Goal: Task Accomplishment & Management: Complete application form

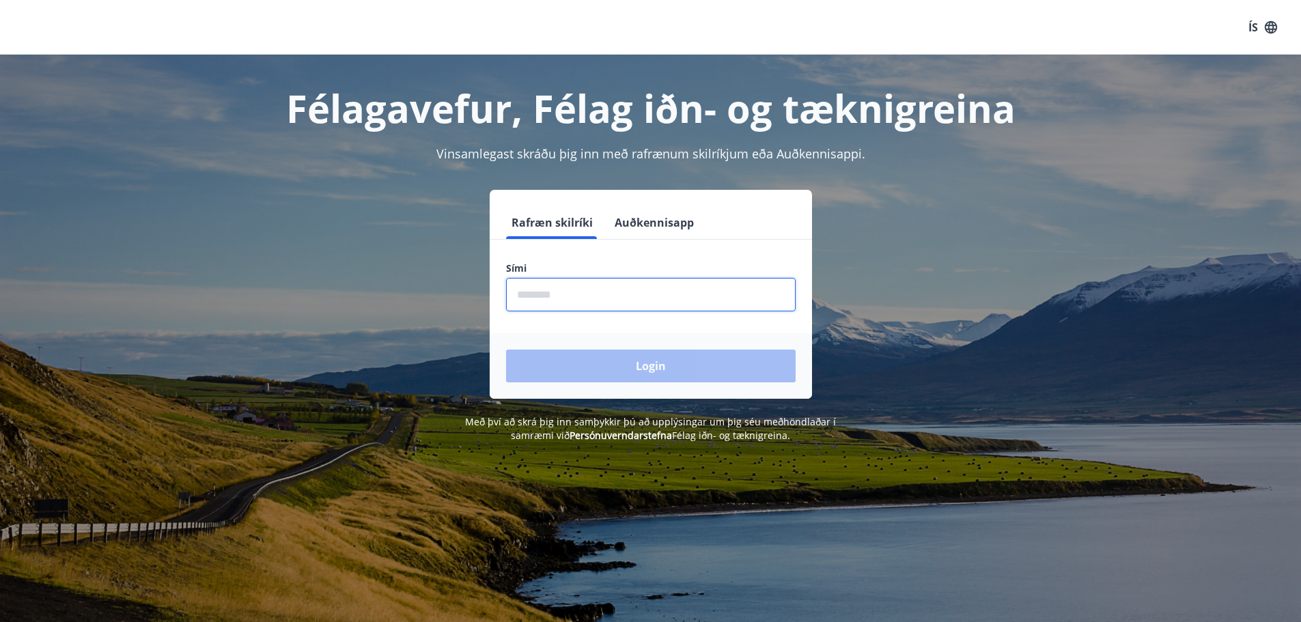
click at [568, 296] on input "phone" at bounding box center [651, 294] width 290 height 33
type input "********"
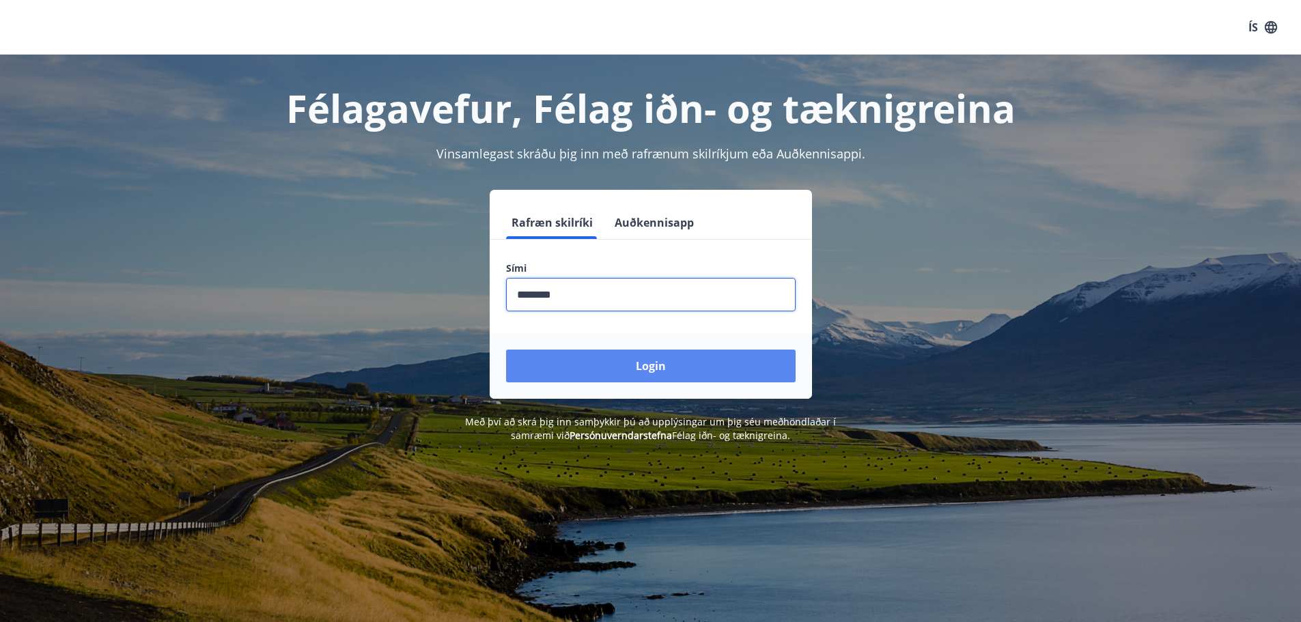
click at [667, 361] on button "Login" at bounding box center [651, 366] width 290 height 33
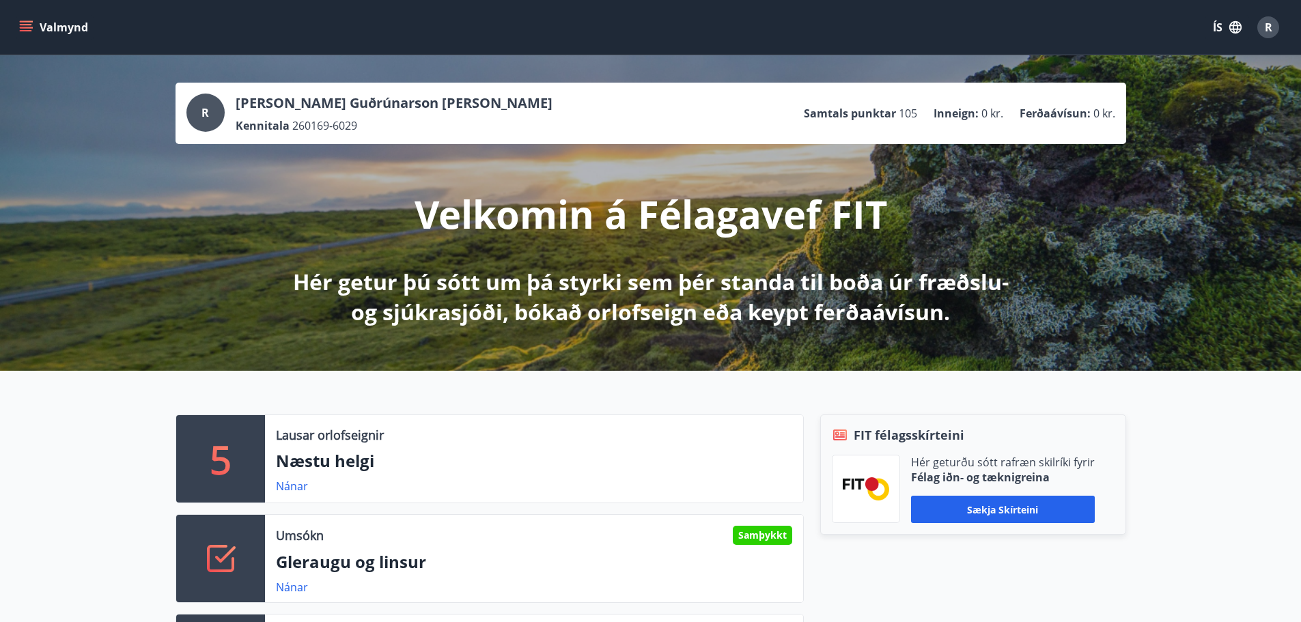
click at [38, 24] on button "Valmynd" at bounding box center [54, 27] width 77 height 25
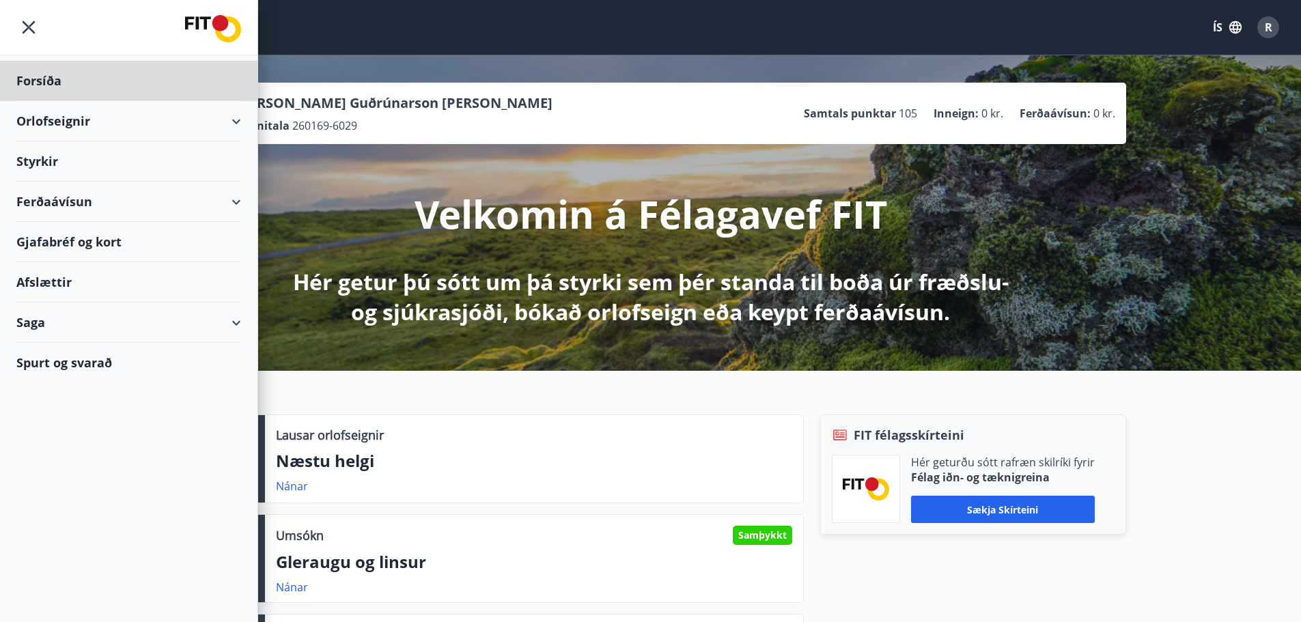
click at [34, 168] on div "Styrkir" at bounding box center [128, 161] width 225 height 40
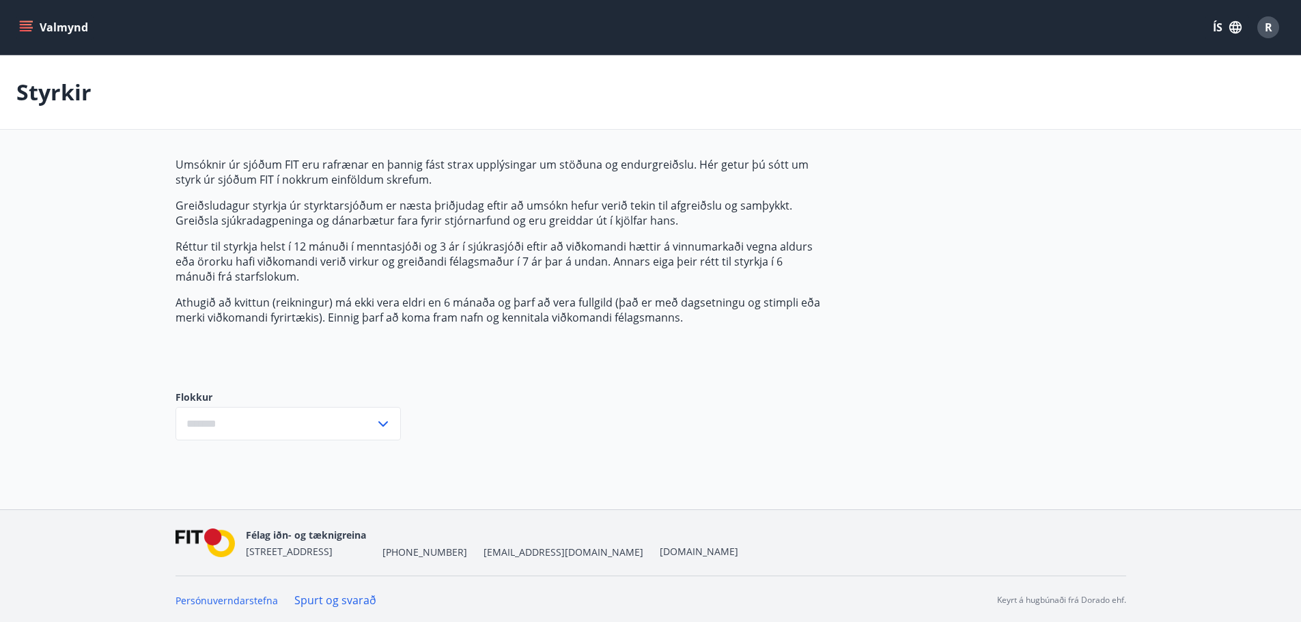
type input "***"
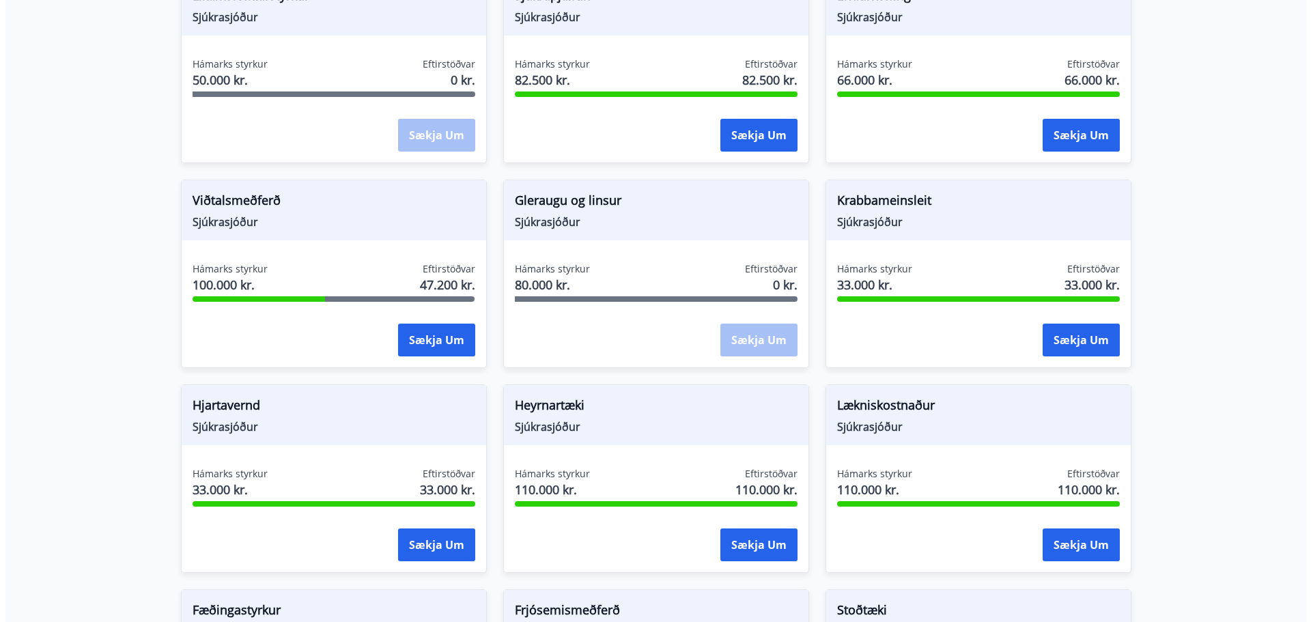
scroll to position [546, 0]
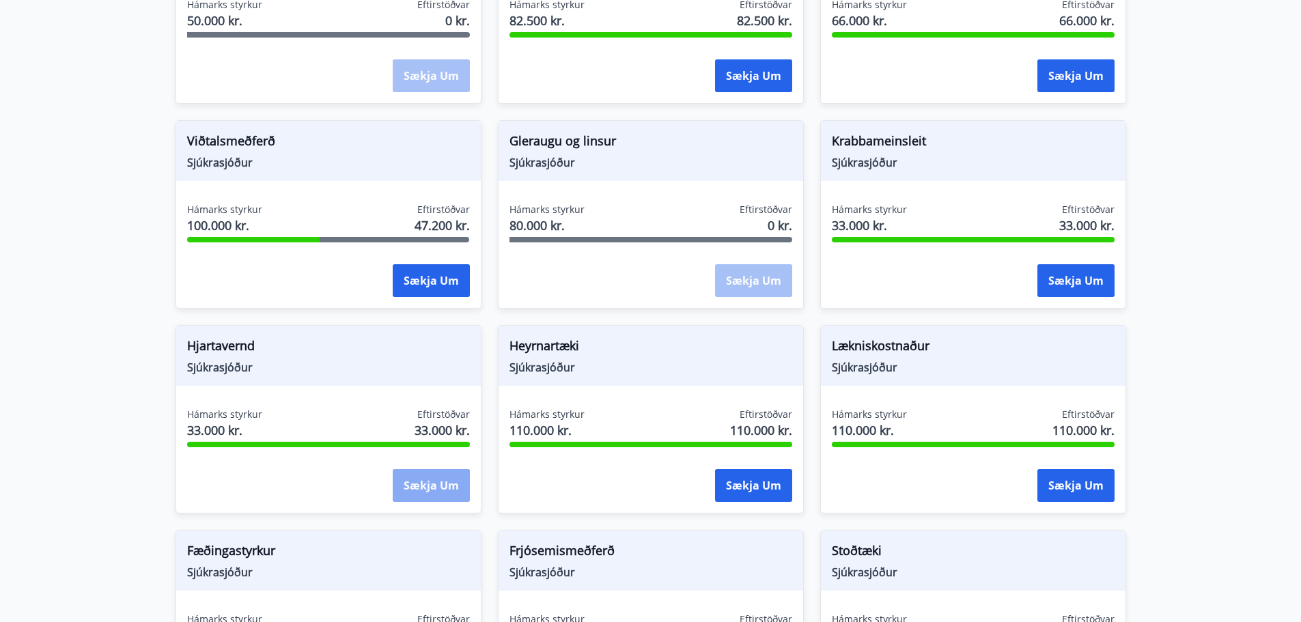
click at [434, 484] on button "Sækja um" at bounding box center [431, 485] width 77 height 33
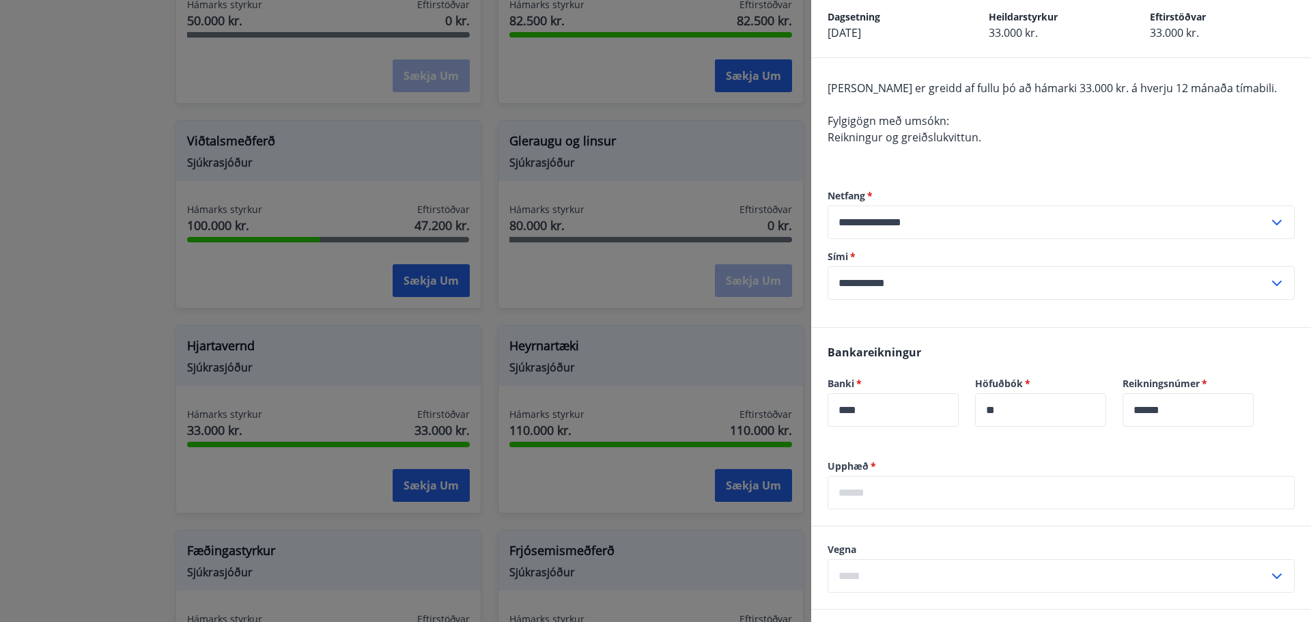
scroll to position [91, 0]
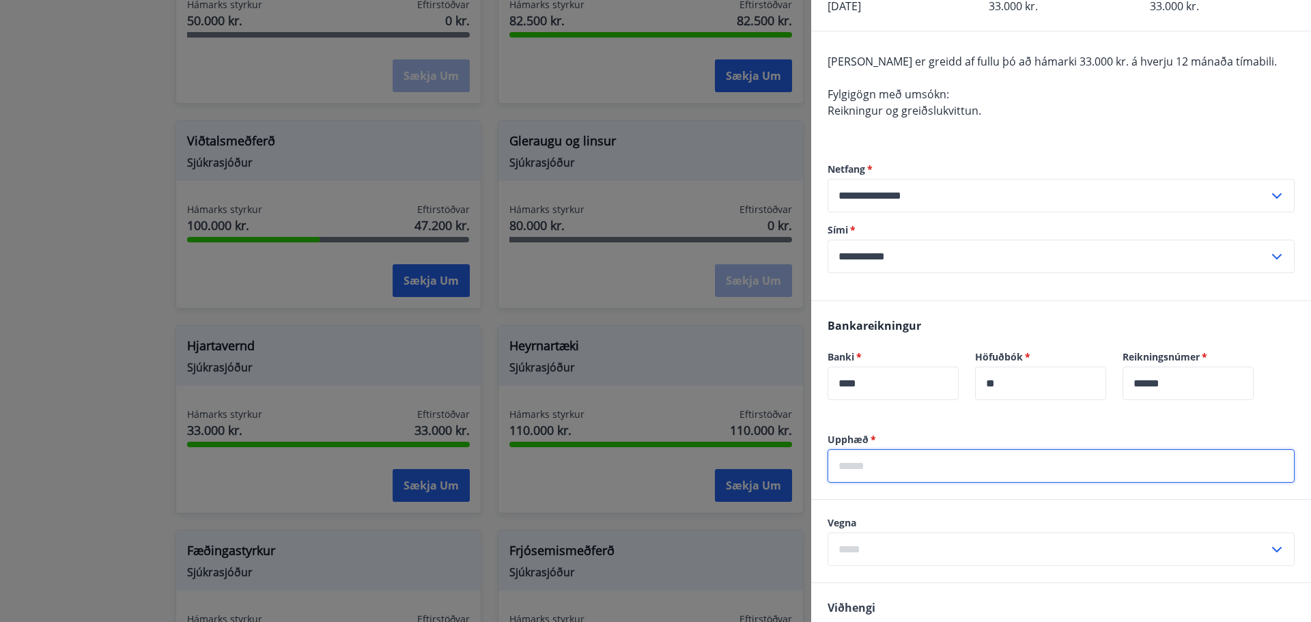
click at [863, 470] on input "text" at bounding box center [1061, 465] width 467 height 33
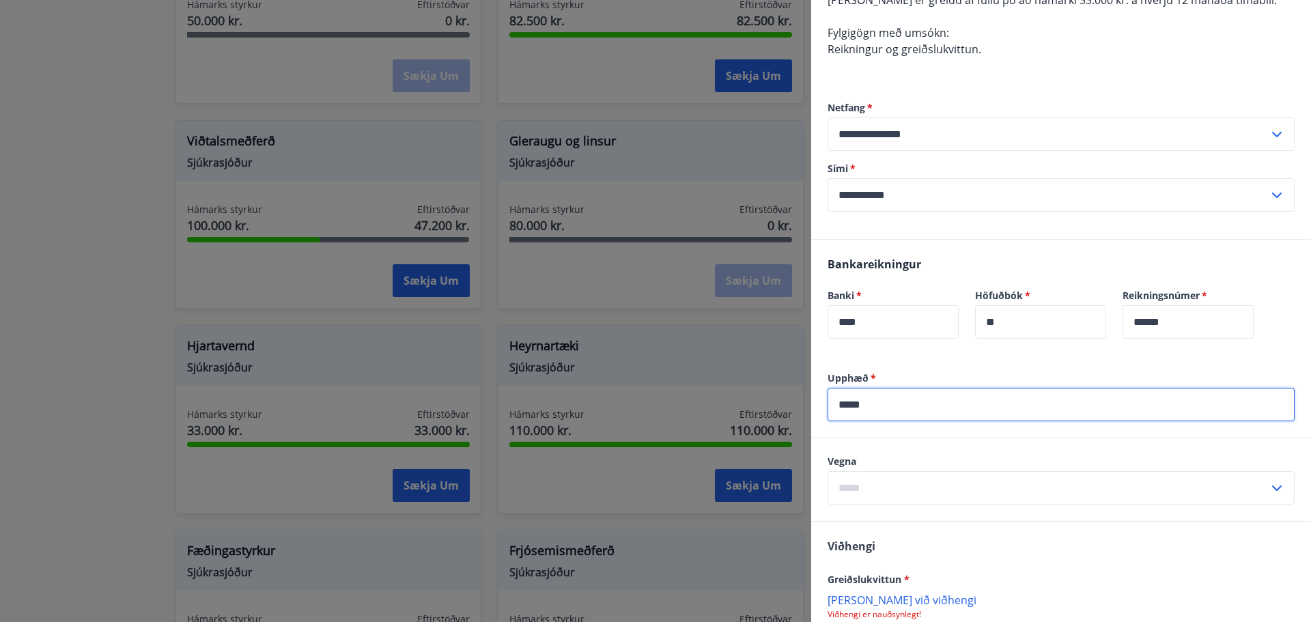
scroll to position [182, 0]
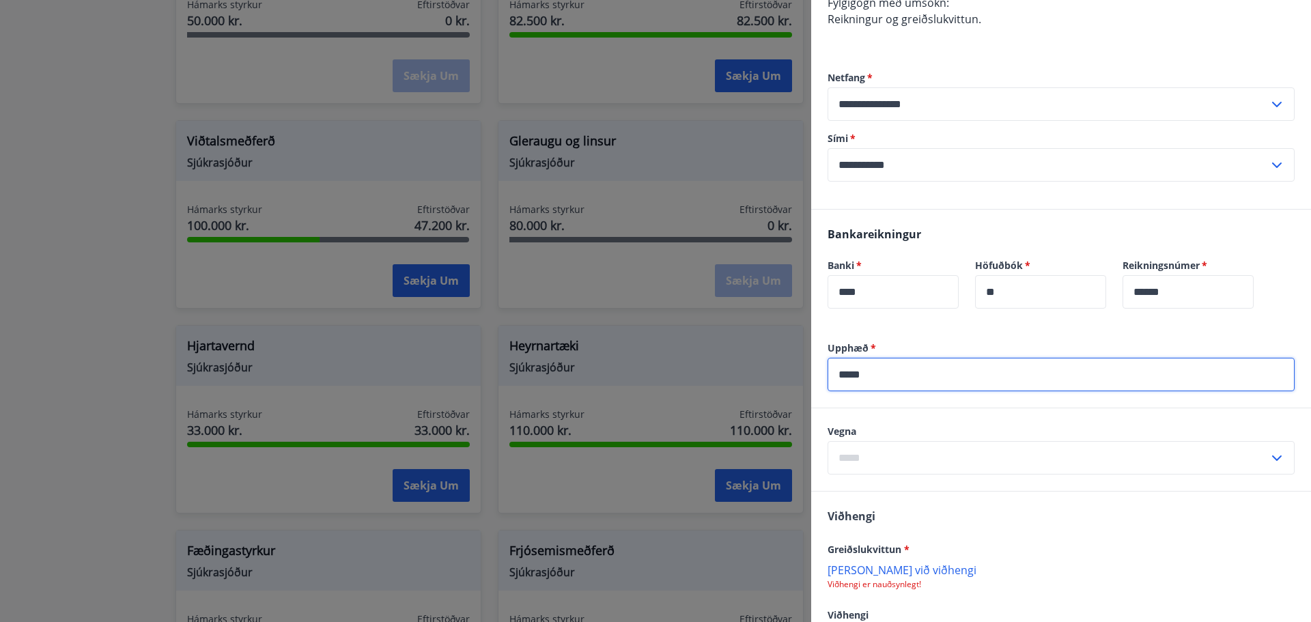
type input "*****"
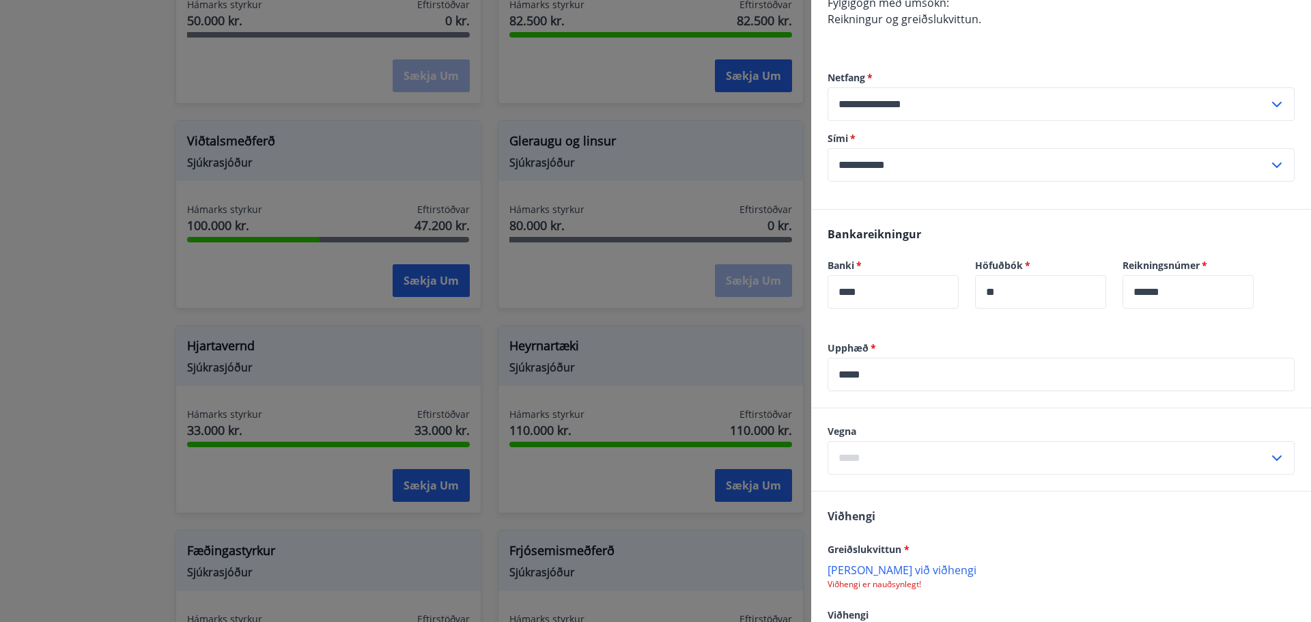
click at [1269, 462] on icon at bounding box center [1277, 458] width 16 height 16
click at [902, 492] on li "Hjartavernd" at bounding box center [1061, 487] width 466 height 25
type input "**********"
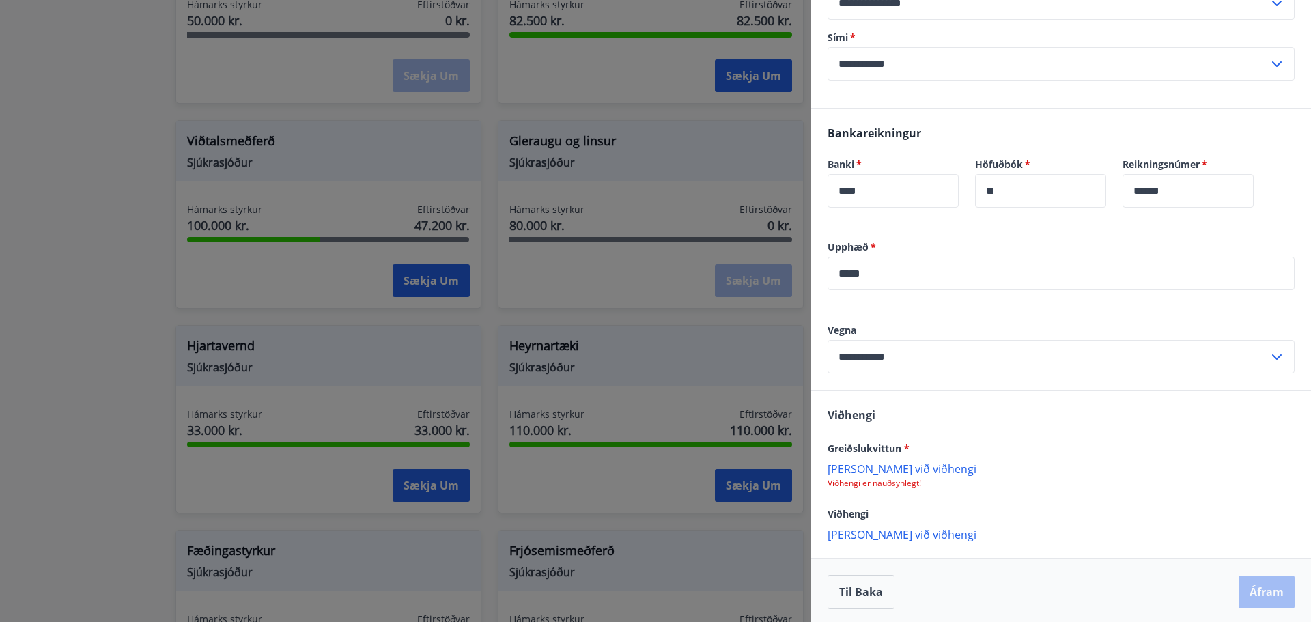
scroll to position [287, 0]
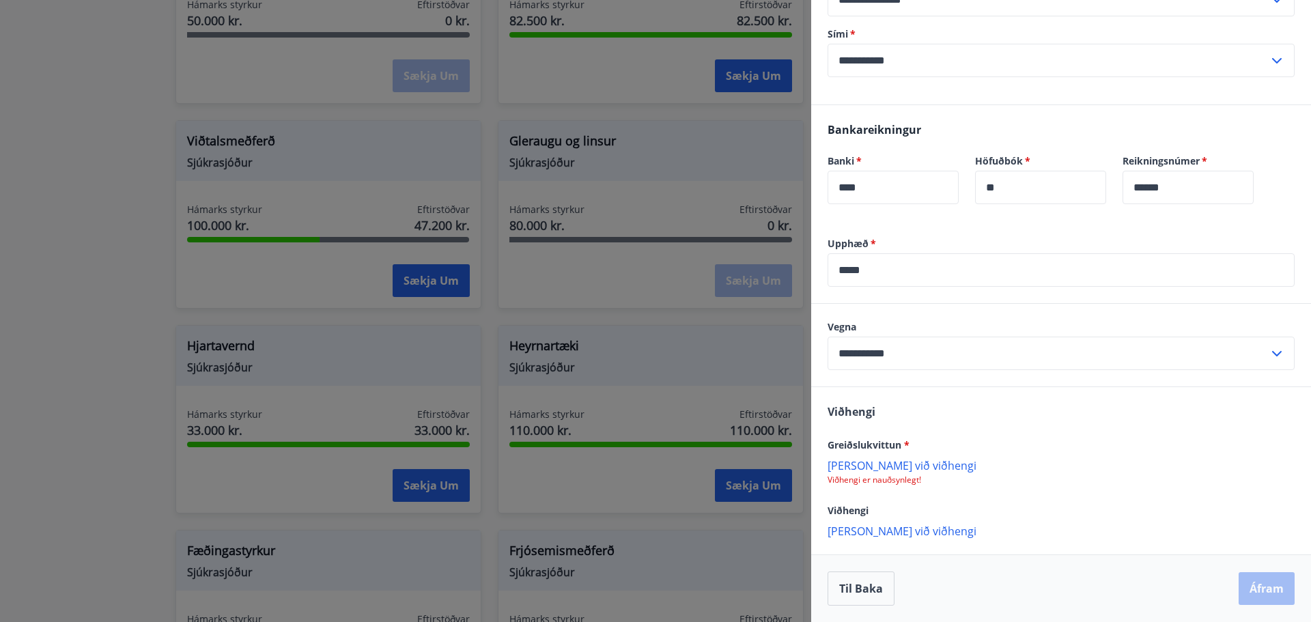
click at [865, 464] on p "Bæta við viðhengi" at bounding box center [1061, 465] width 467 height 14
click at [1254, 594] on button "Áfram" at bounding box center [1267, 590] width 56 height 33
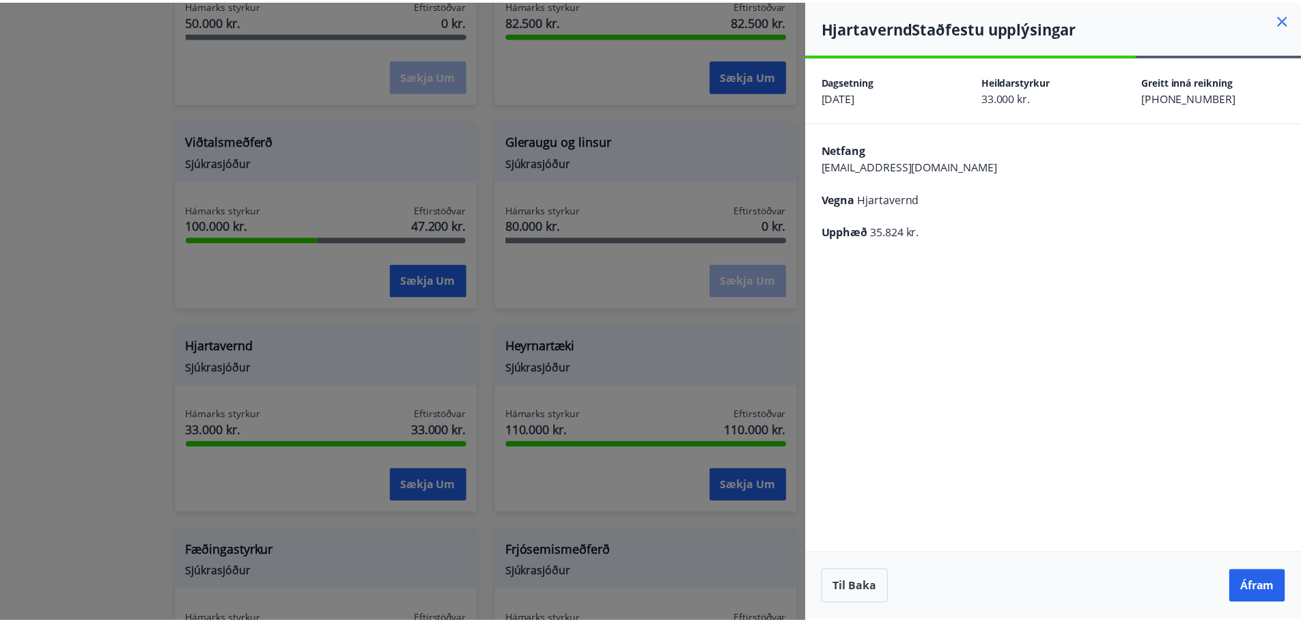
scroll to position [0, 0]
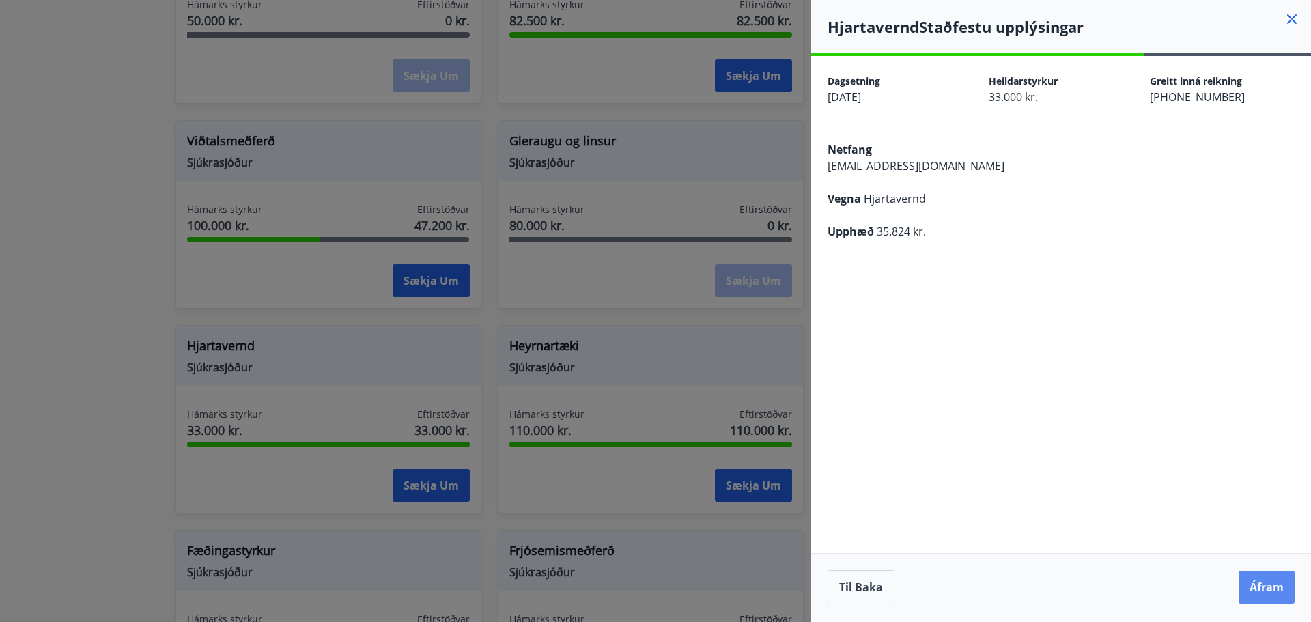
click at [1258, 578] on button "Áfram" at bounding box center [1267, 587] width 56 height 33
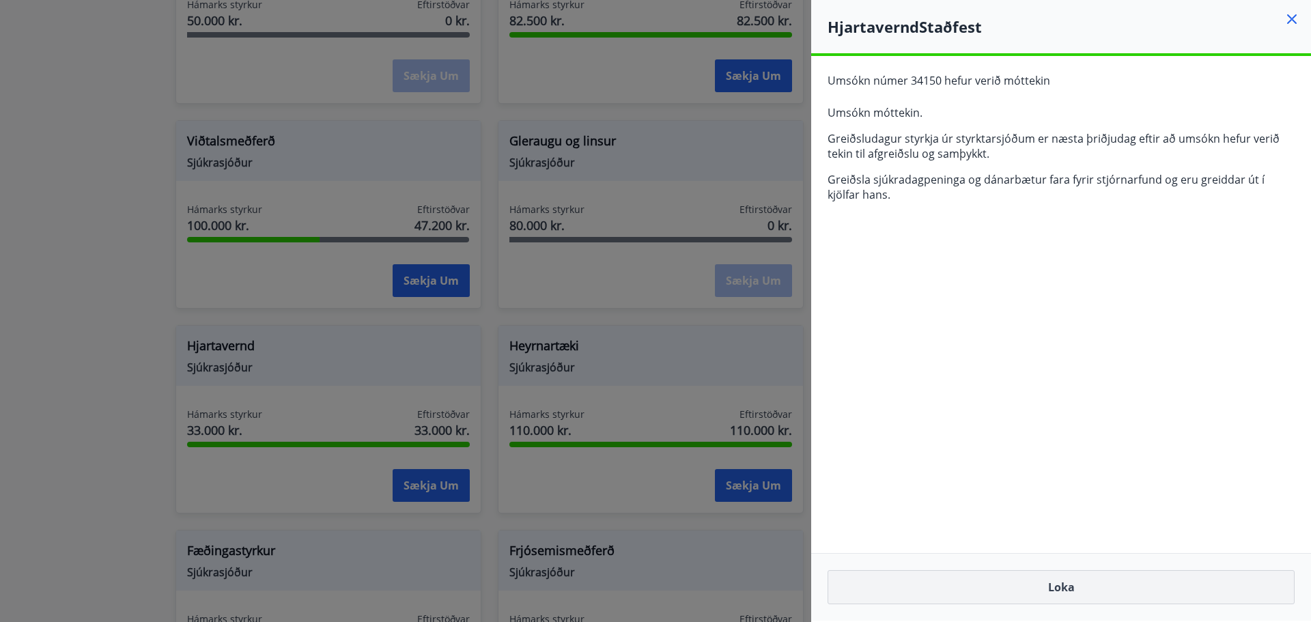
click at [1053, 588] on button "Loka" at bounding box center [1061, 587] width 467 height 34
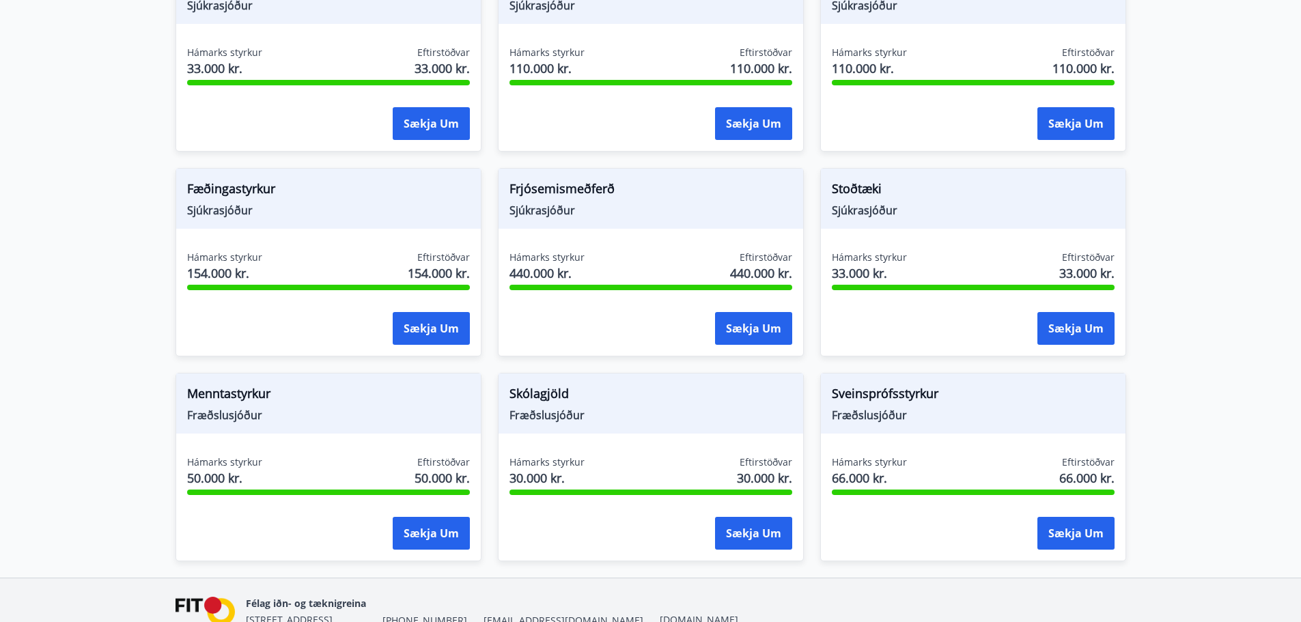
scroll to position [979, 0]
